Goal: Check status: Check status

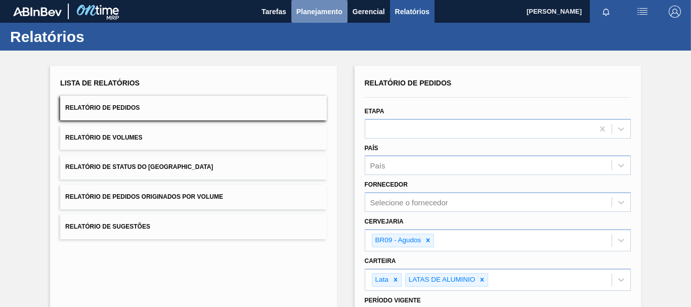
click at [324, 14] on span "Planejamento" at bounding box center [320, 12] width 46 height 12
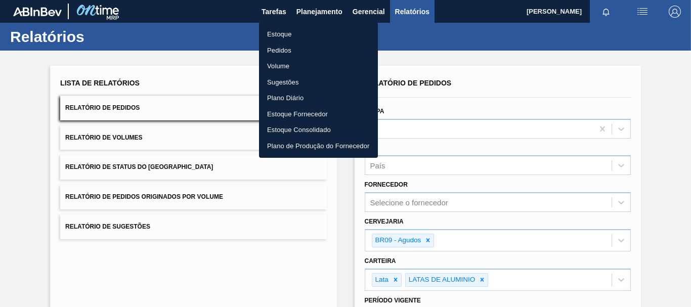
click at [298, 29] on li "Estoque" at bounding box center [318, 34] width 119 height 16
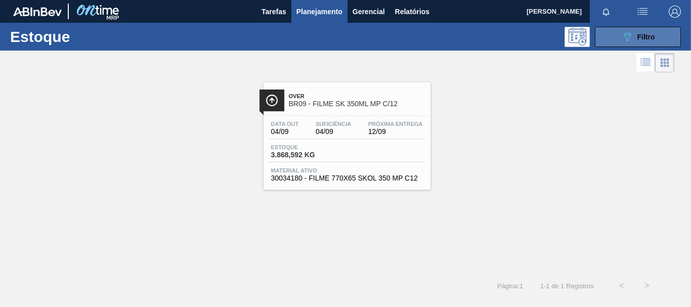
click at [658, 43] on button "089F7B8B-B2A5-4AFE-B5C0-19BA573D28AC Filtro" at bounding box center [638, 37] width 86 height 20
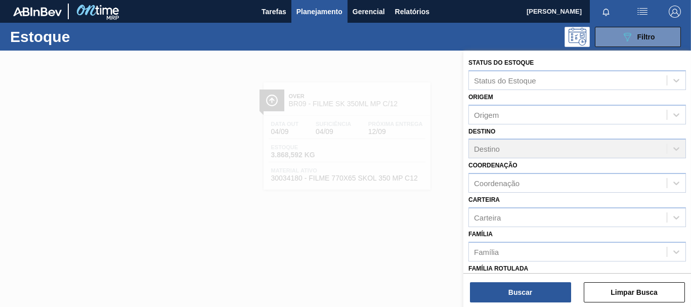
scroll to position [179, 0]
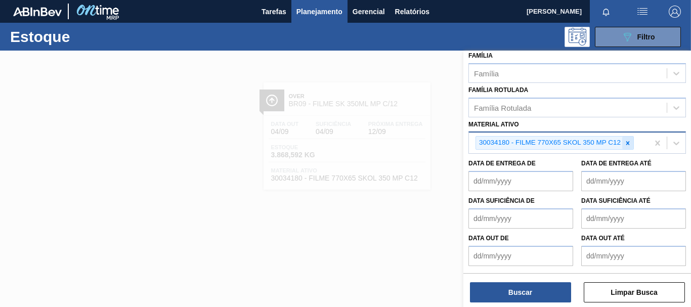
click at [626, 140] on icon at bounding box center [627, 143] width 7 height 7
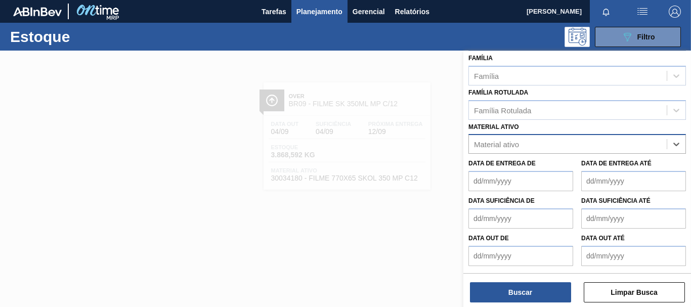
click at [626, 139] on div "Material ativo" at bounding box center [568, 144] width 198 height 15
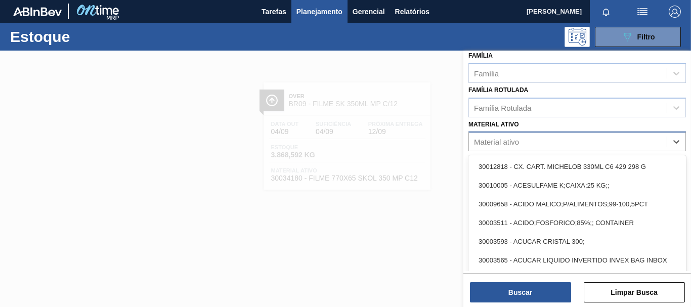
paste ativo "30002115"
type ativo "30002115"
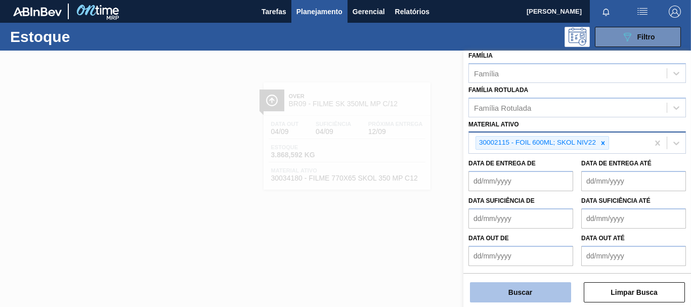
click at [522, 286] on button "Buscar" at bounding box center [520, 292] width 101 height 20
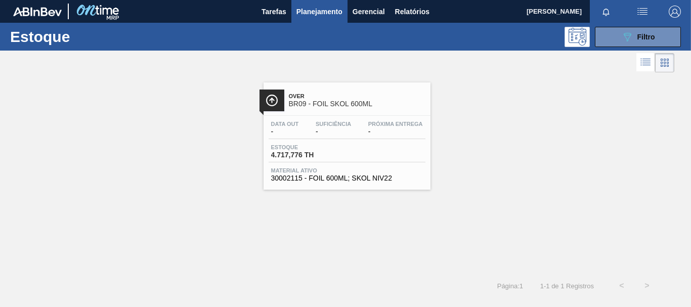
click at [399, 154] on div "Estoque 4.717,776 TH" at bounding box center [347, 153] width 157 height 18
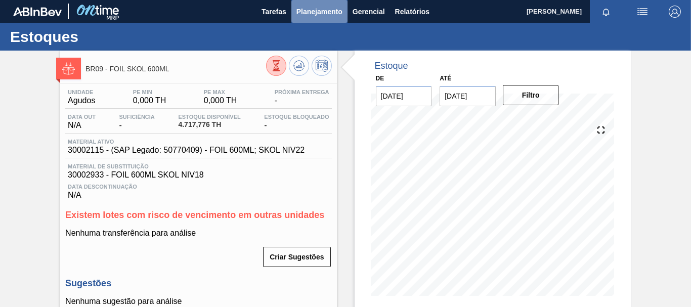
click at [320, 9] on span "Planejamento" at bounding box center [320, 12] width 46 height 12
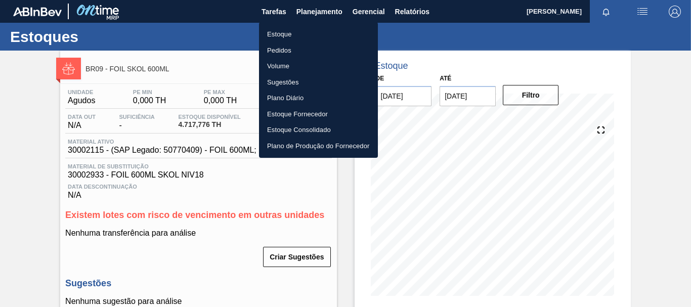
click at [299, 34] on li "Estoque" at bounding box center [318, 34] width 119 height 16
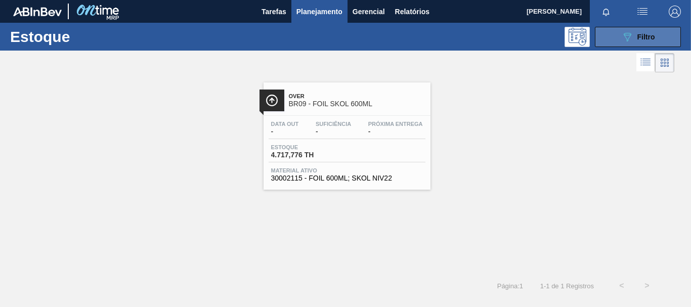
click at [631, 41] on icon "089F7B8B-B2A5-4AFE-B5C0-19BA573D28AC" at bounding box center [627, 37] width 12 height 12
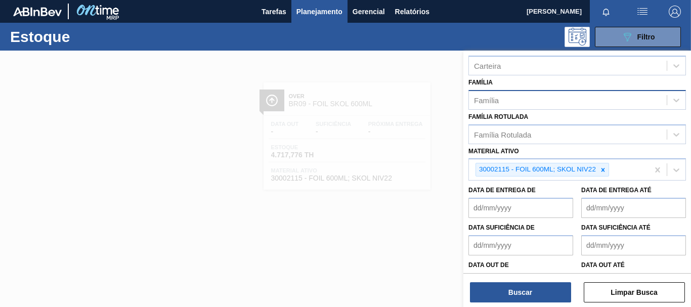
scroll to position [179, 0]
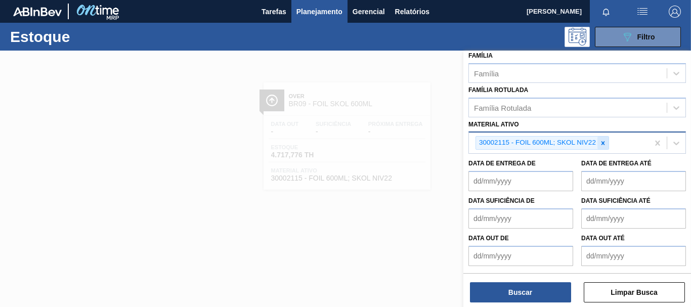
click at [601, 141] on icon at bounding box center [603, 143] width 7 height 7
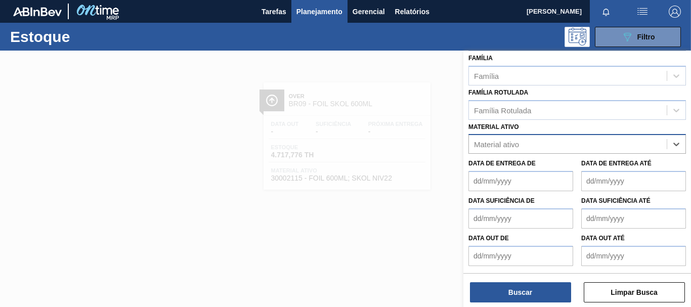
scroll to position [176, 0]
paste ativo "30002973"
type ativo "30002973"
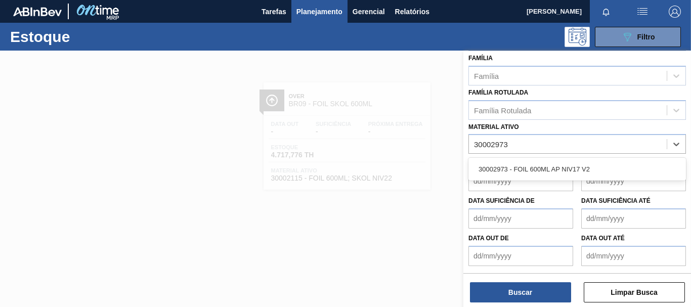
click at [580, 159] on div "30002973 - FOIL 600ML AP NIV17 V2" at bounding box center [578, 169] width 218 height 23
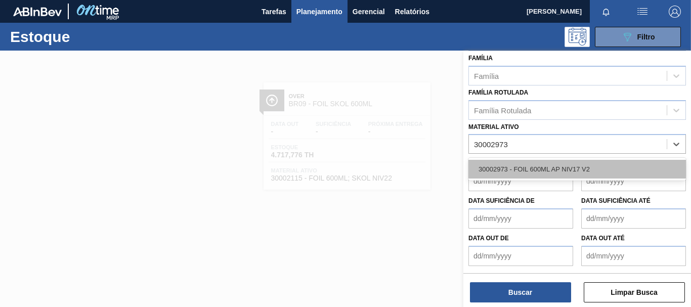
click at [571, 162] on div "30002973 - FOIL 600ML AP NIV17 V2" at bounding box center [578, 169] width 218 height 19
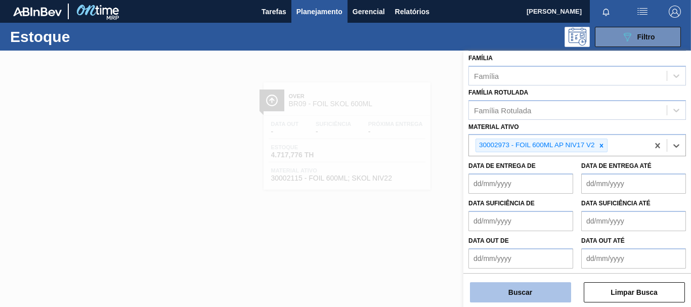
scroll to position [179, 0]
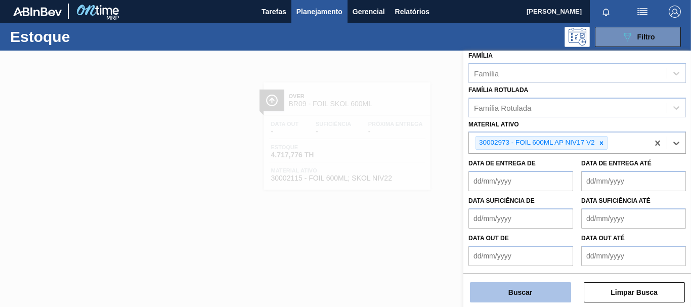
click at [525, 295] on button "Buscar" at bounding box center [520, 292] width 101 height 20
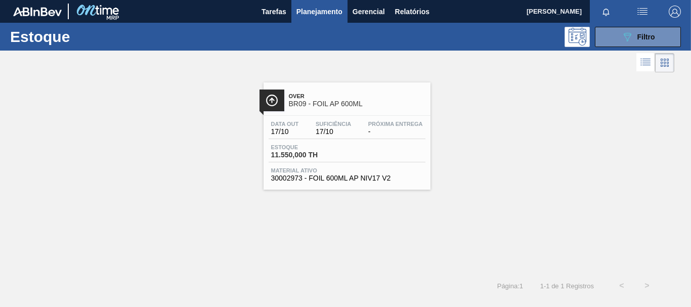
click at [417, 157] on div "Estoque 11.550,000 TH" at bounding box center [347, 153] width 157 height 18
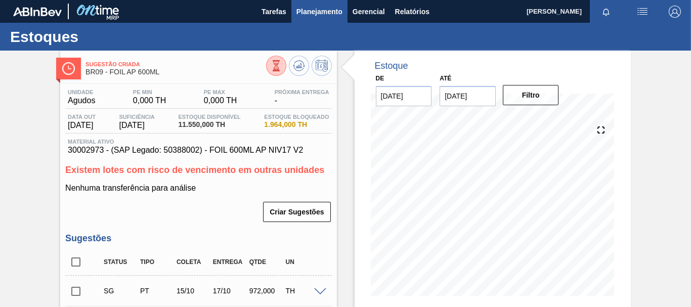
click at [327, 9] on span "Planejamento" at bounding box center [320, 12] width 46 height 12
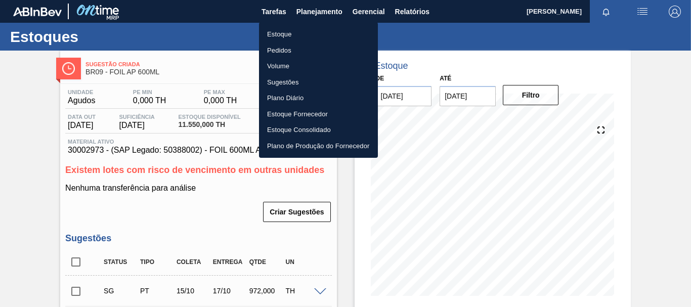
click at [287, 32] on li "Estoque" at bounding box center [318, 34] width 119 height 16
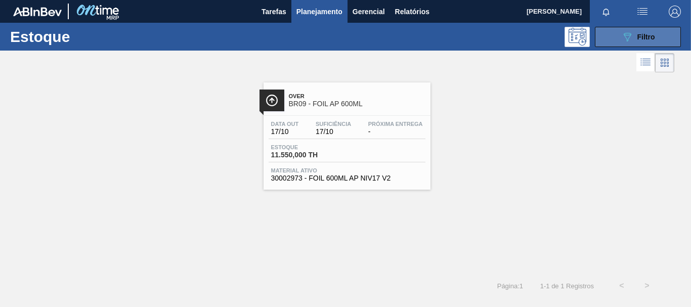
click at [627, 39] on icon at bounding box center [628, 37] width 8 height 9
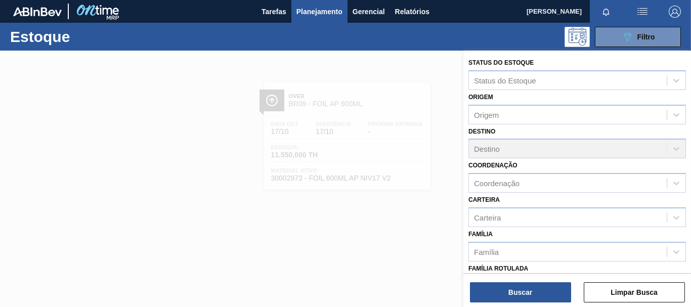
scroll to position [179, 0]
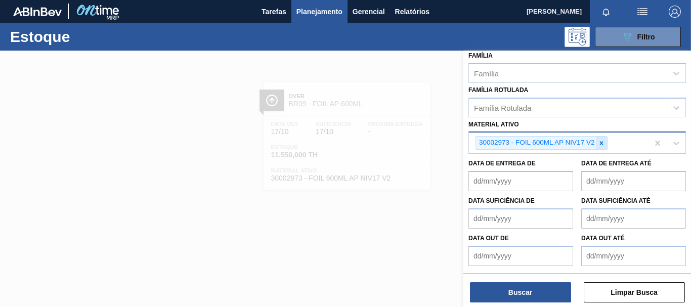
click at [600, 140] on icon at bounding box center [601, 143] width 7 height 7
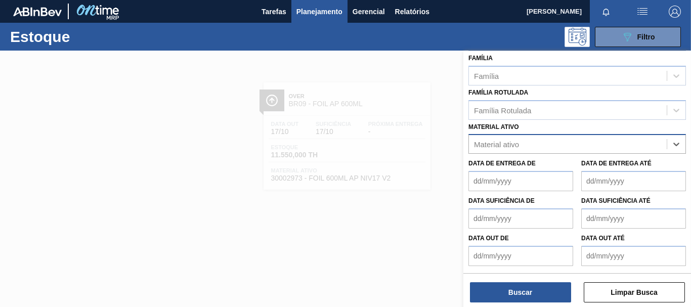
paste ativo "30003189"
type ativo "30003189"
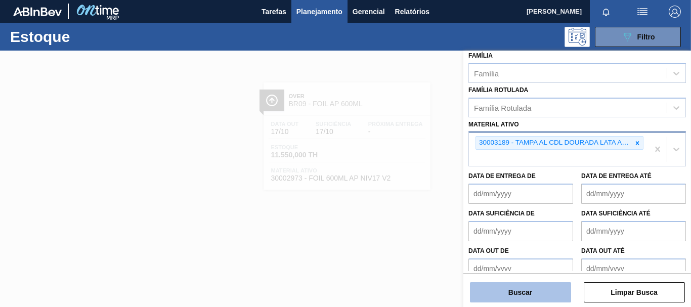
click at [559, 282] on button "Buscar" at bounding box center [520, 292] width 101 height 20
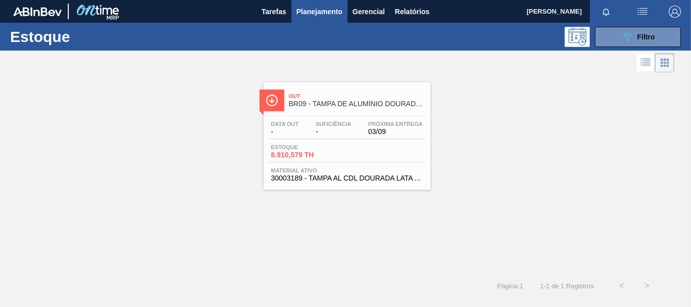
click at [410, 122] on span "Próxima Entrega" at bounding box center [395, 124] width 55 height 6
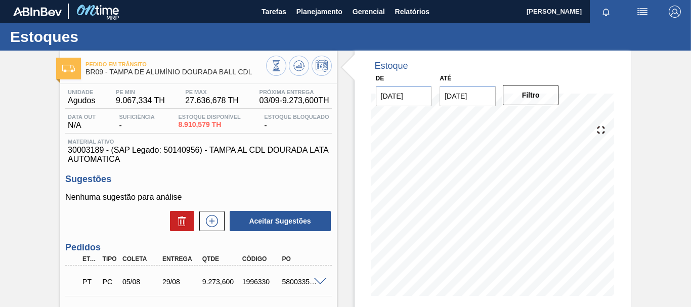
click at [470, 63] on div at bounding box center [535, 66] width 168 height 11
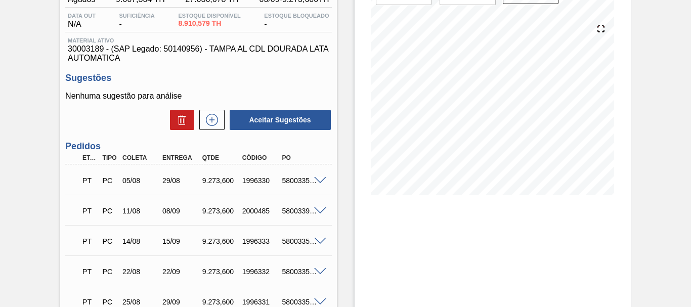
scroll to position [152, 0]
